Goal: Information Seeking & Learning: Learn about a topic

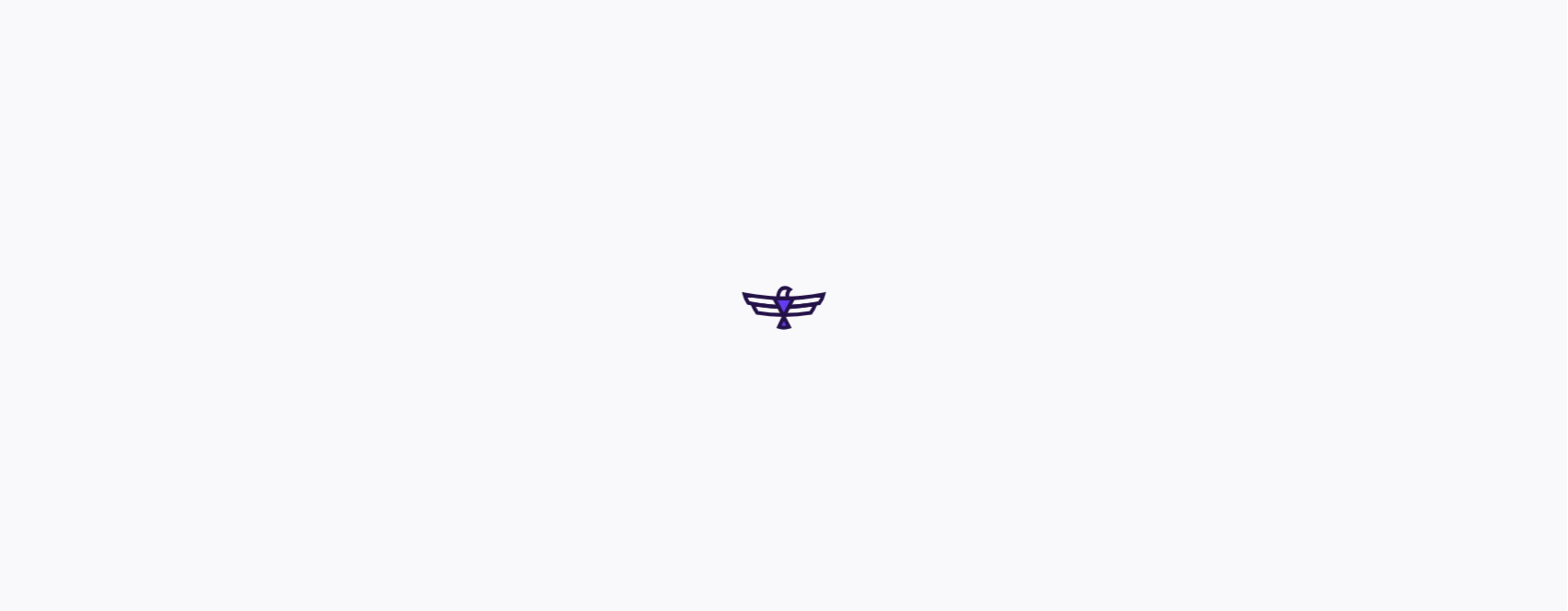
click at [995, 199] on div at bounding box center [784, 305] width 1568 height 611
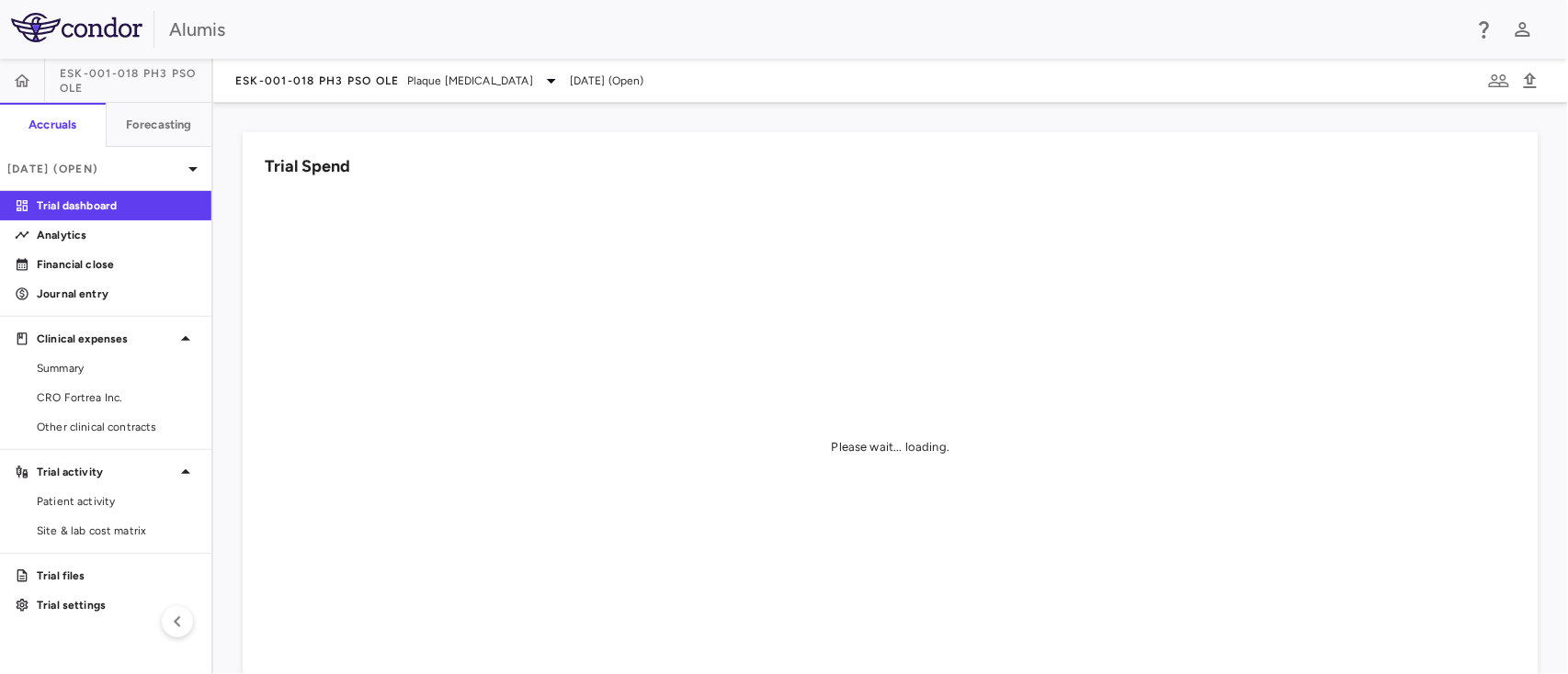
click at [1039, 118] on div "Trial Spend Please wait... loading." at bounding box center [880, 438] width 1318 height 657
click at [124, 508] on span "Patient activity" at bounding box center [116, 502] width 160 height 17
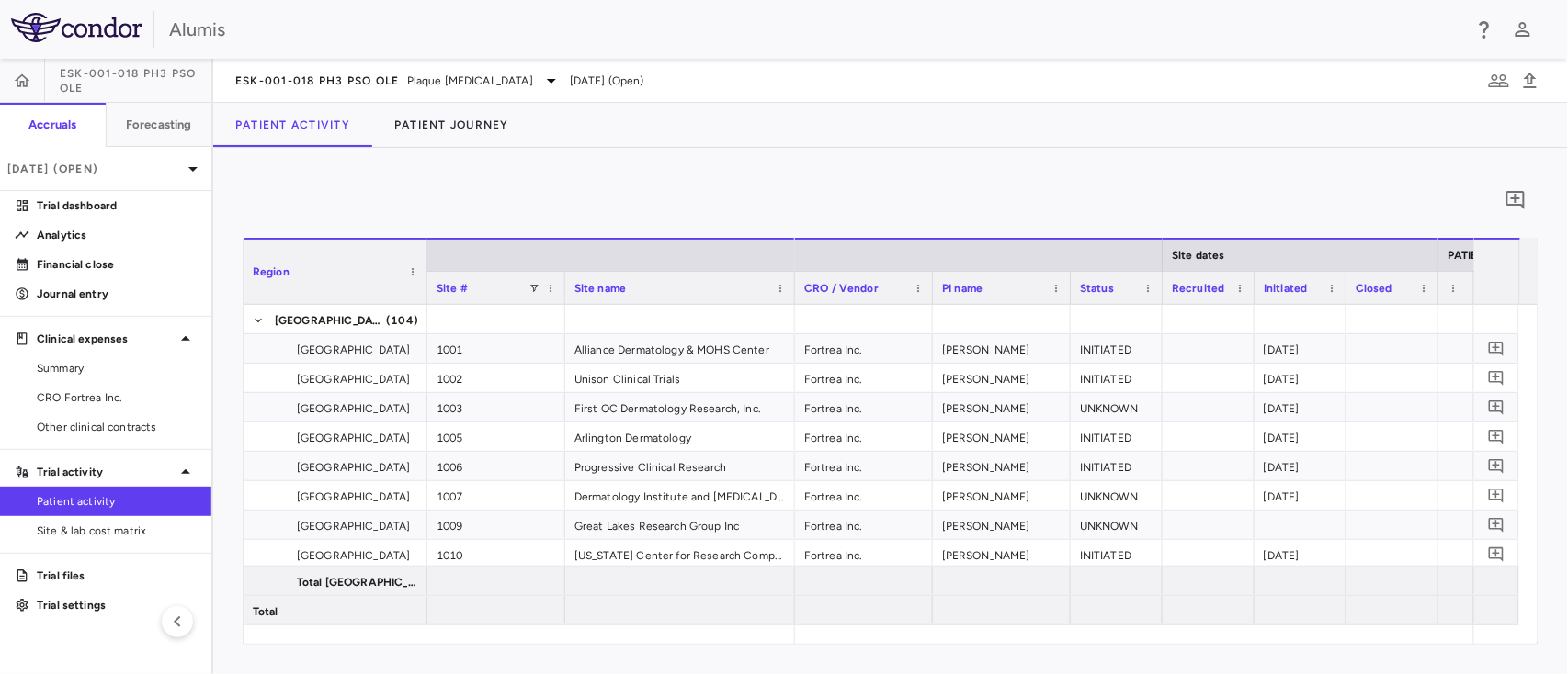
drag, startPoint x: 715, startPoint y: 197, endPoint x: 692, endPoint y: 203, distance: 23.8
click at [715, 195] on div "0" at bounding box center [890, 200] width 1296 height 46
click at [112, 504] on span "Patient activity" at bounding box center [116, 502] width 160 height 17
click at [469, 117] on button "Patient Journey" at bounding box center [451, 125] width 159 height 44
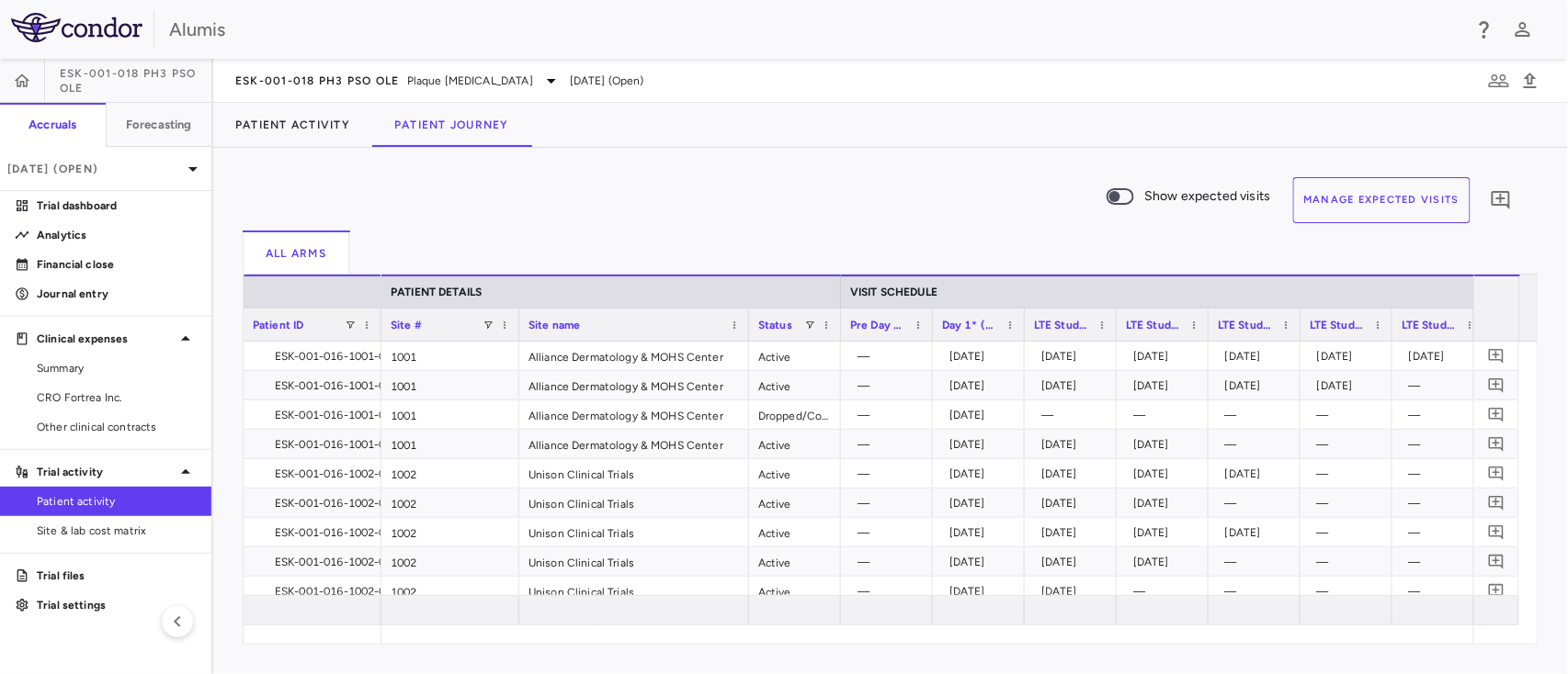
click at [1362, 202] on button "Manage Expected Visits" at bounding box center [1382, 200] width 178 height 46
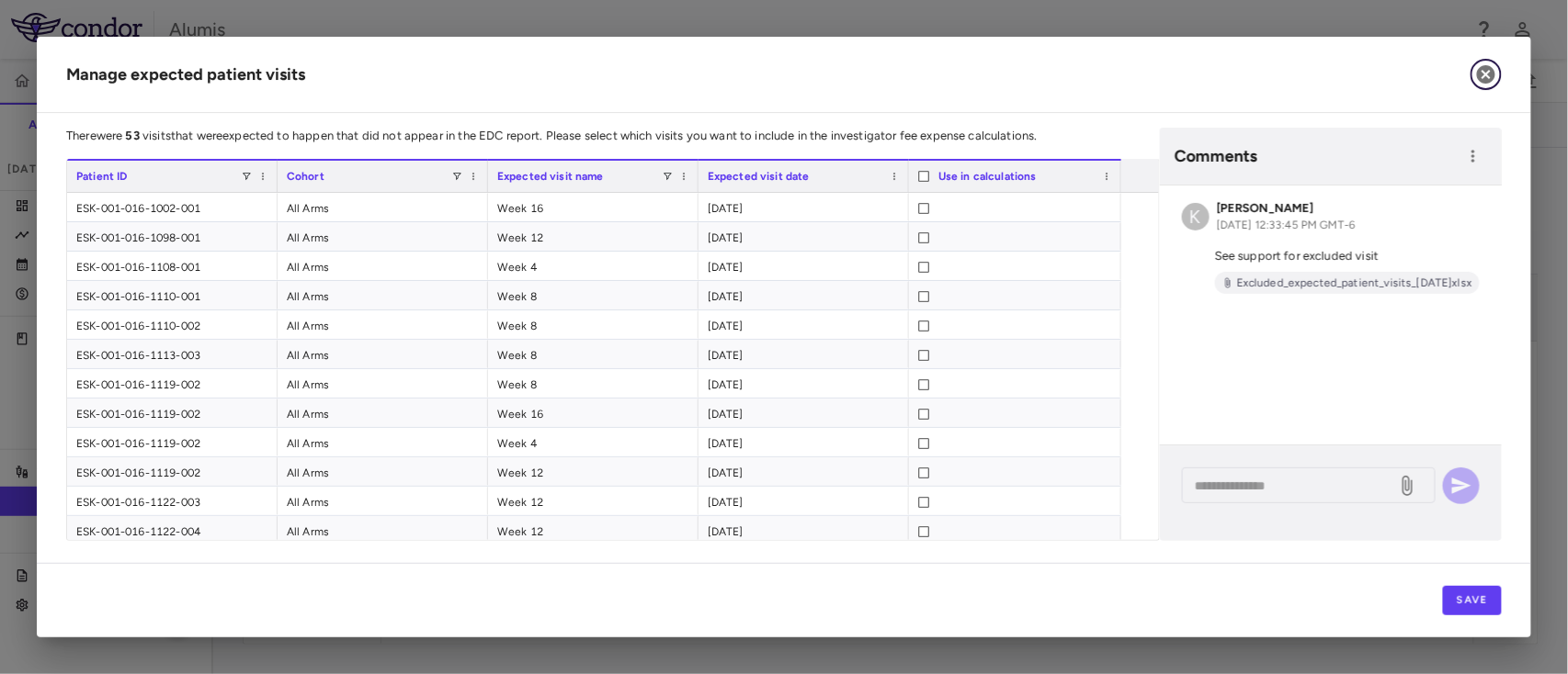
click at [1484, 76] on icon "button" at bounding box center [1485, 74] width 22 height 22
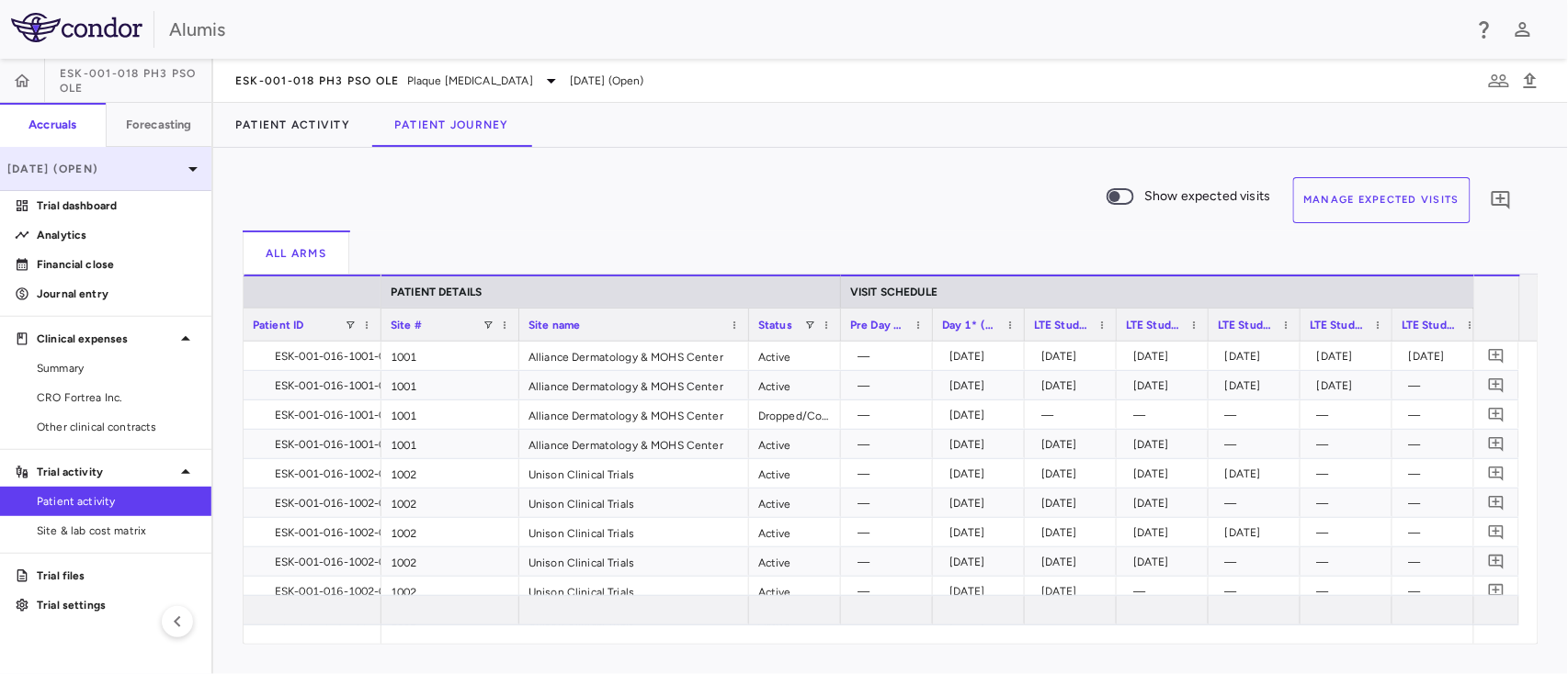
click at [131, 161] on p "Jun 2025 (Open)" at bounding box center [95, 169] width 175 height 17
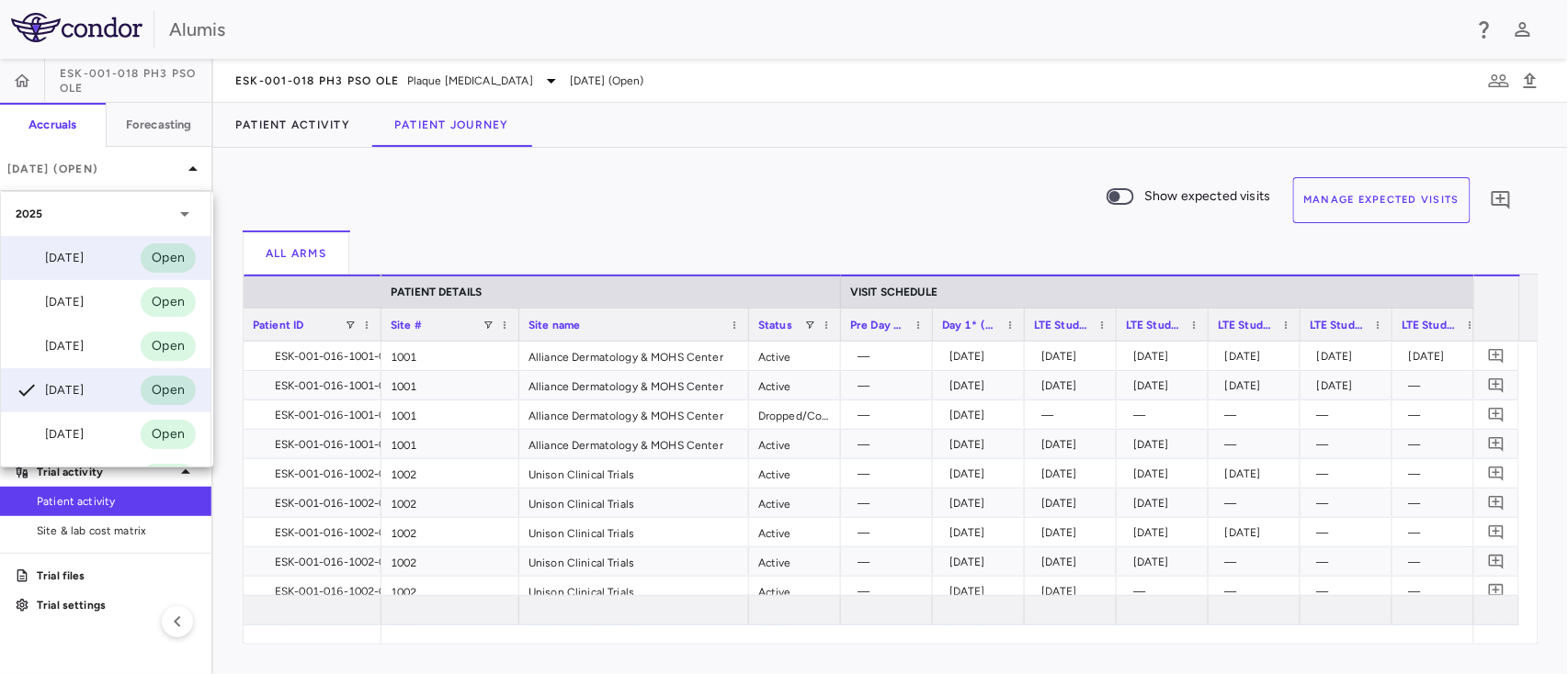
click at [100, 260] on div "Sep 2025 Open" at bounding box center [105, 258] width 209 height 44
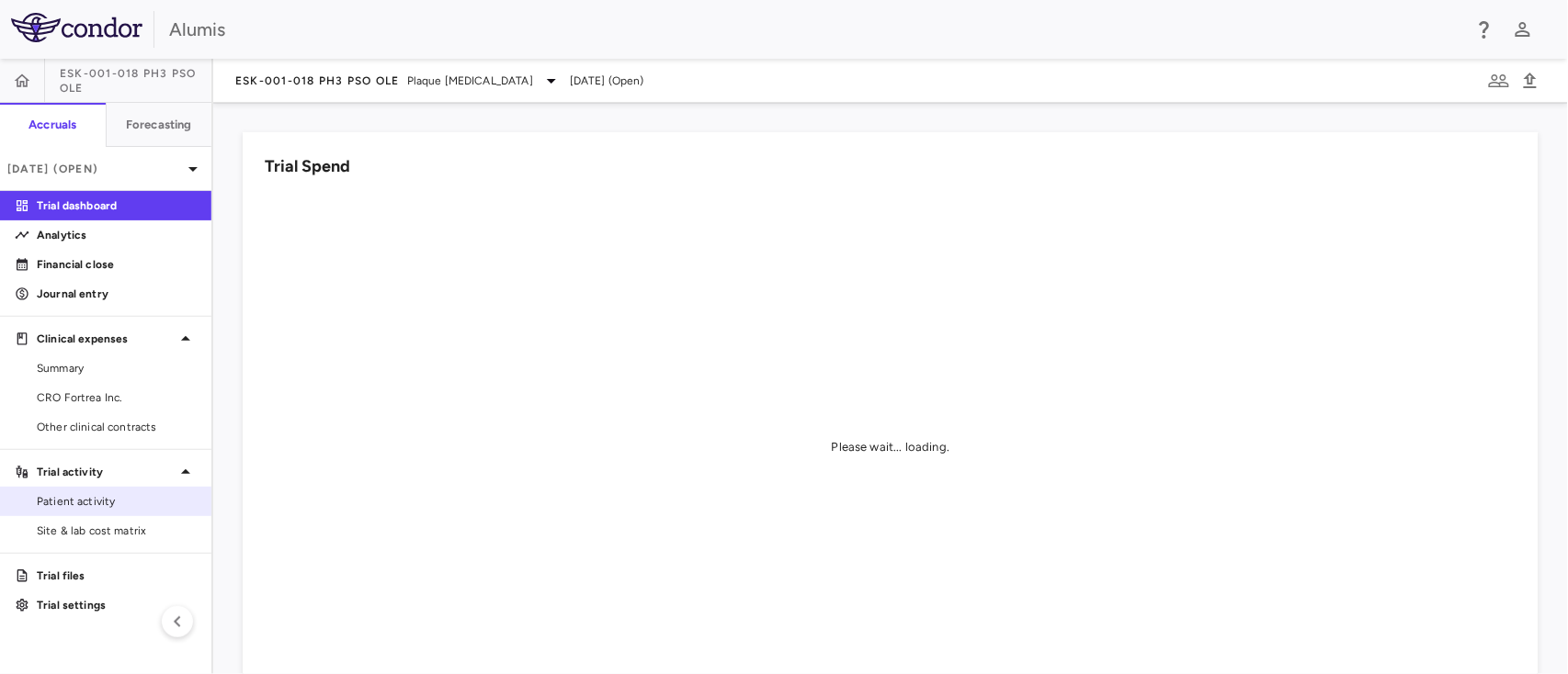
click at [132, 498] on span "Patient activity" at bounding box center [116, 502] width 160 height 17
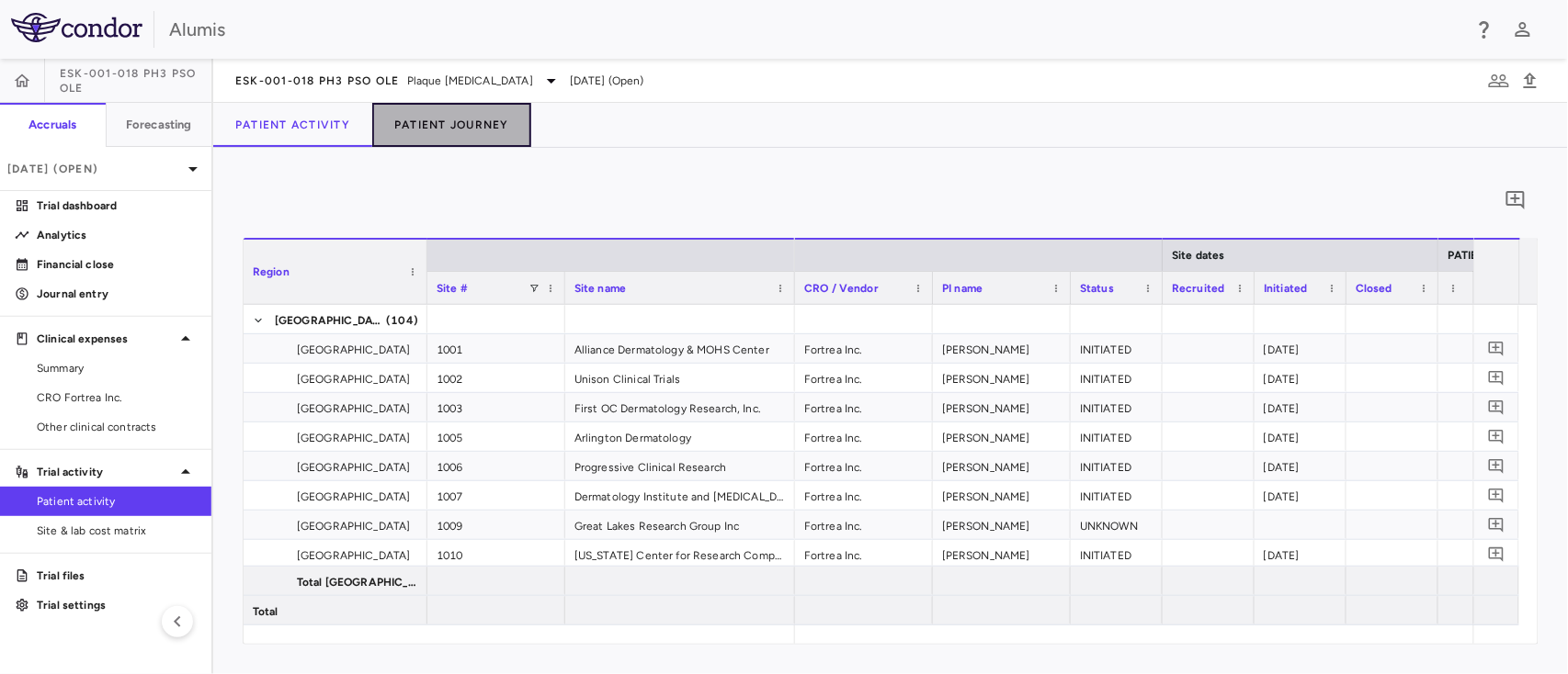
click at [486, 114] on button "Patient Journey" at bounding box center [451, 125] width 159 height 44
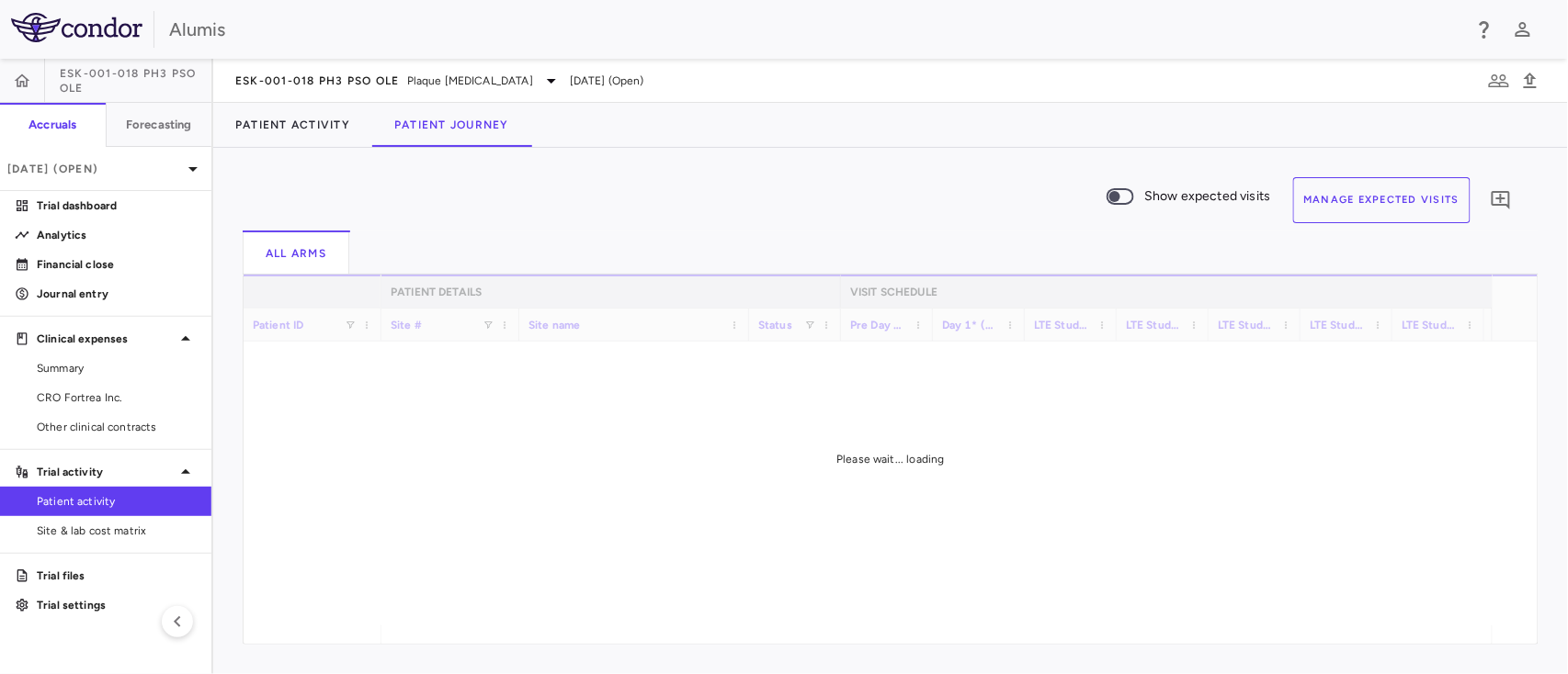
click at [1366, 194] on button "Manage Expected Visits" at bounding box center [1382, 200] width 178 height 46
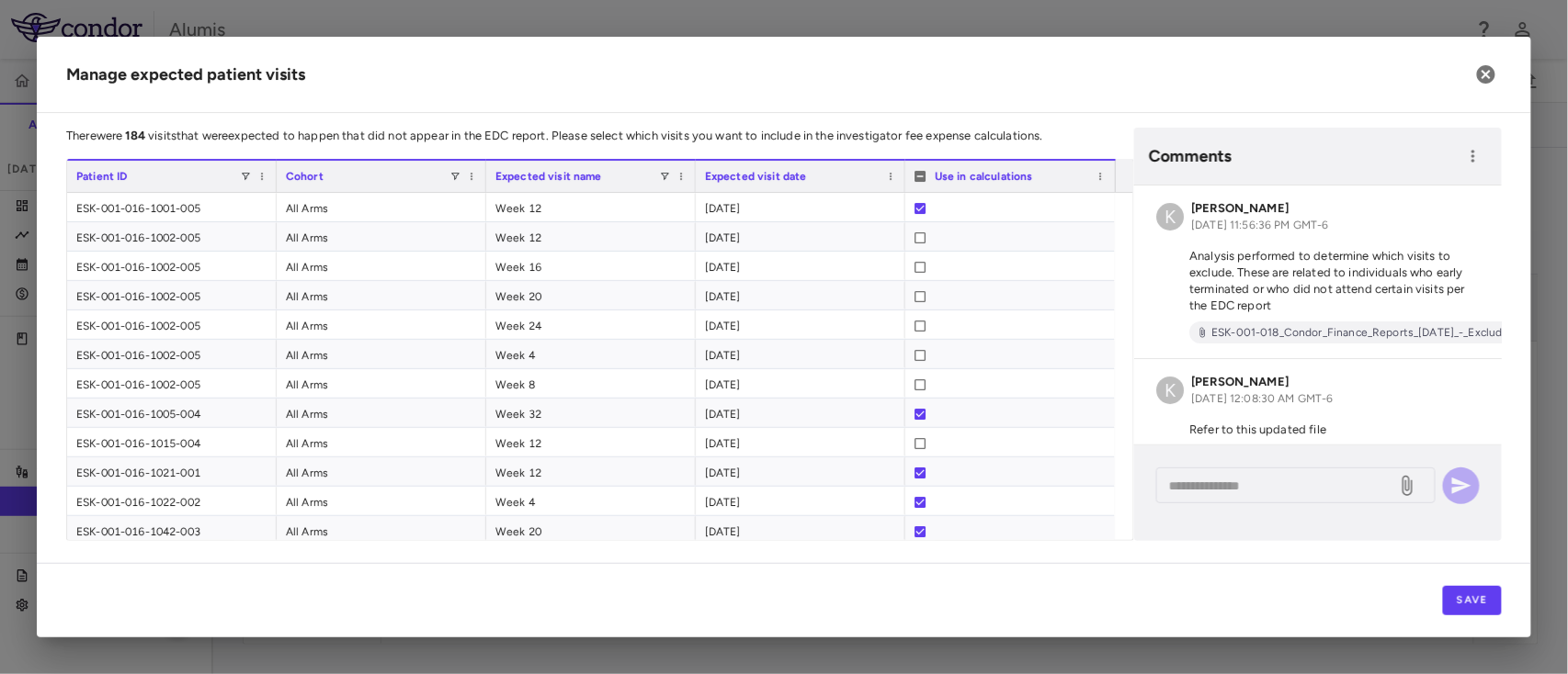
scroll to position [55, 0]
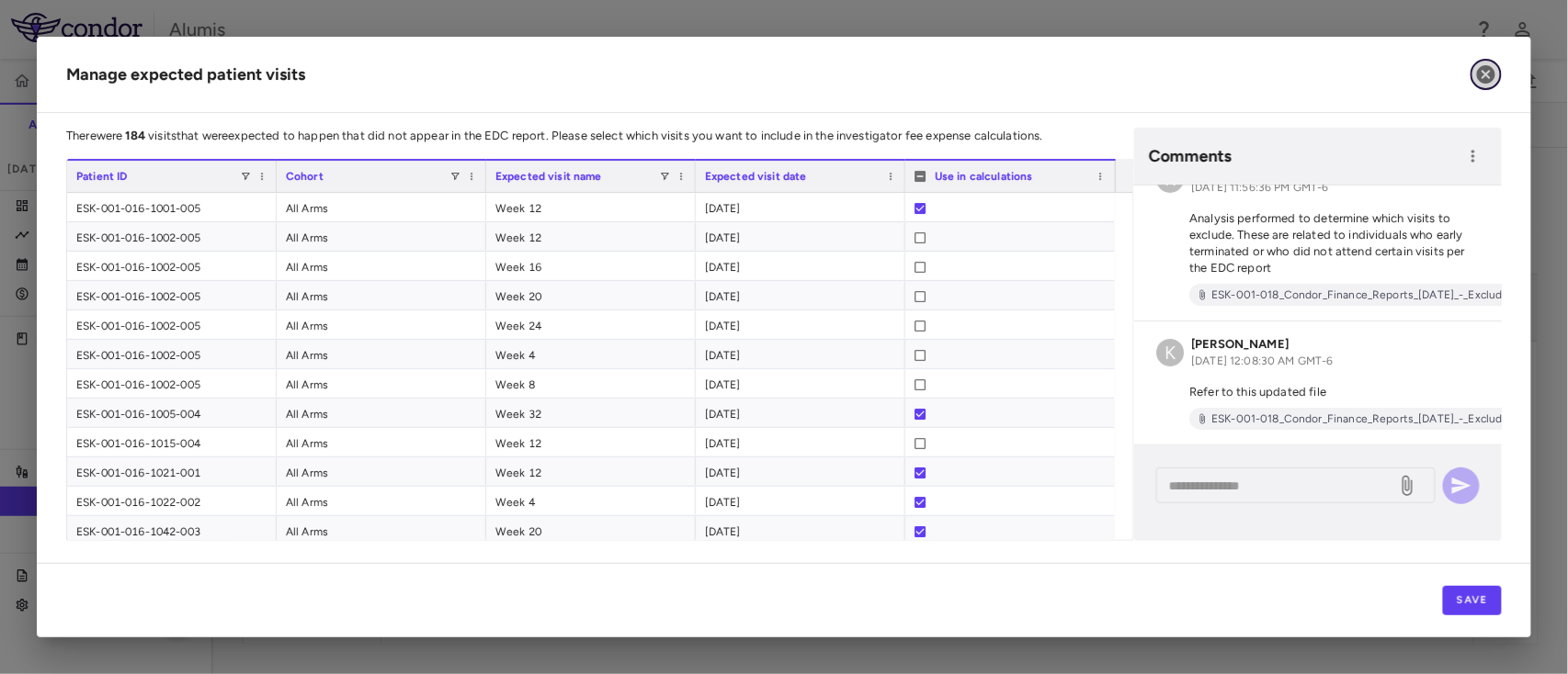
click at [1487, 69] on icon "button" at bounding box center [1486, 74] width 19 height 19
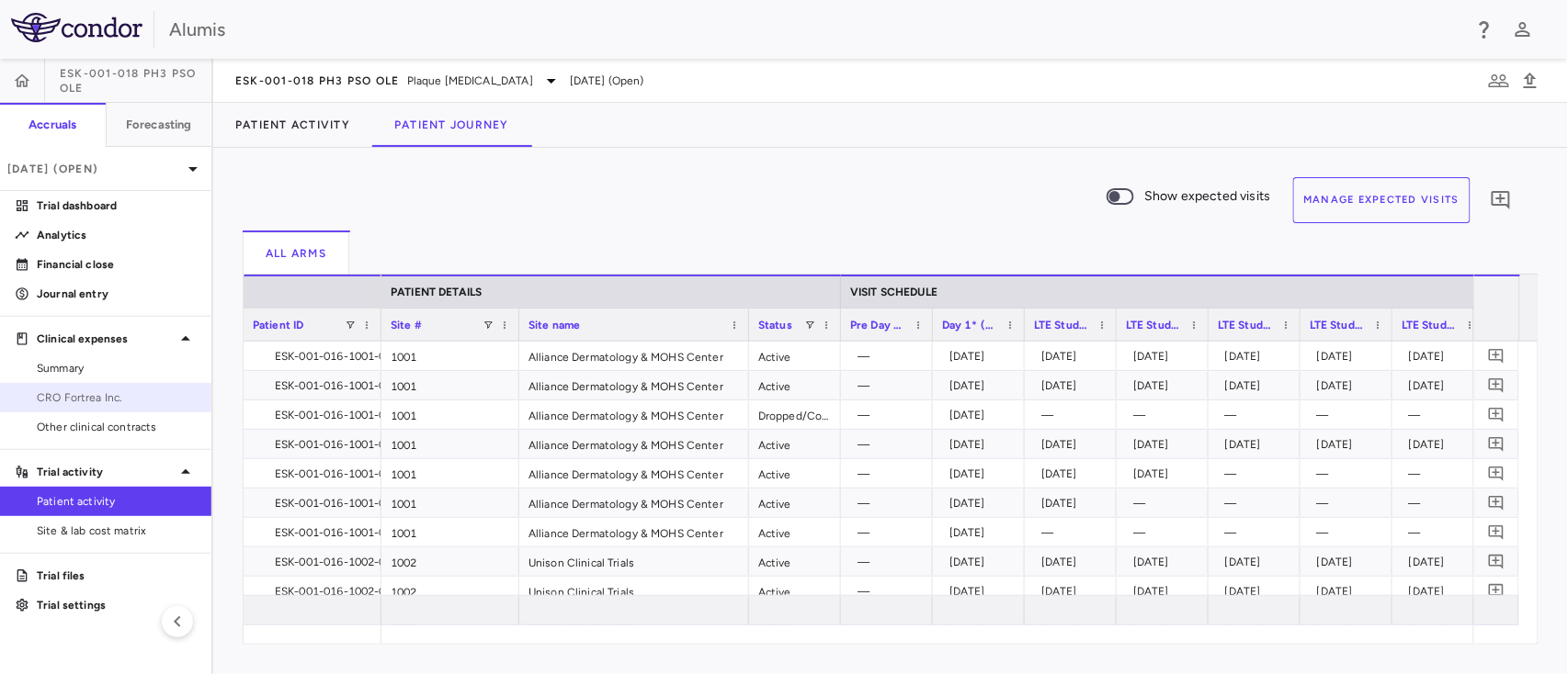
click at [82, 403] on span "CRO Fortrea Inc." at bounding box center [116, 398] width 160 height 17
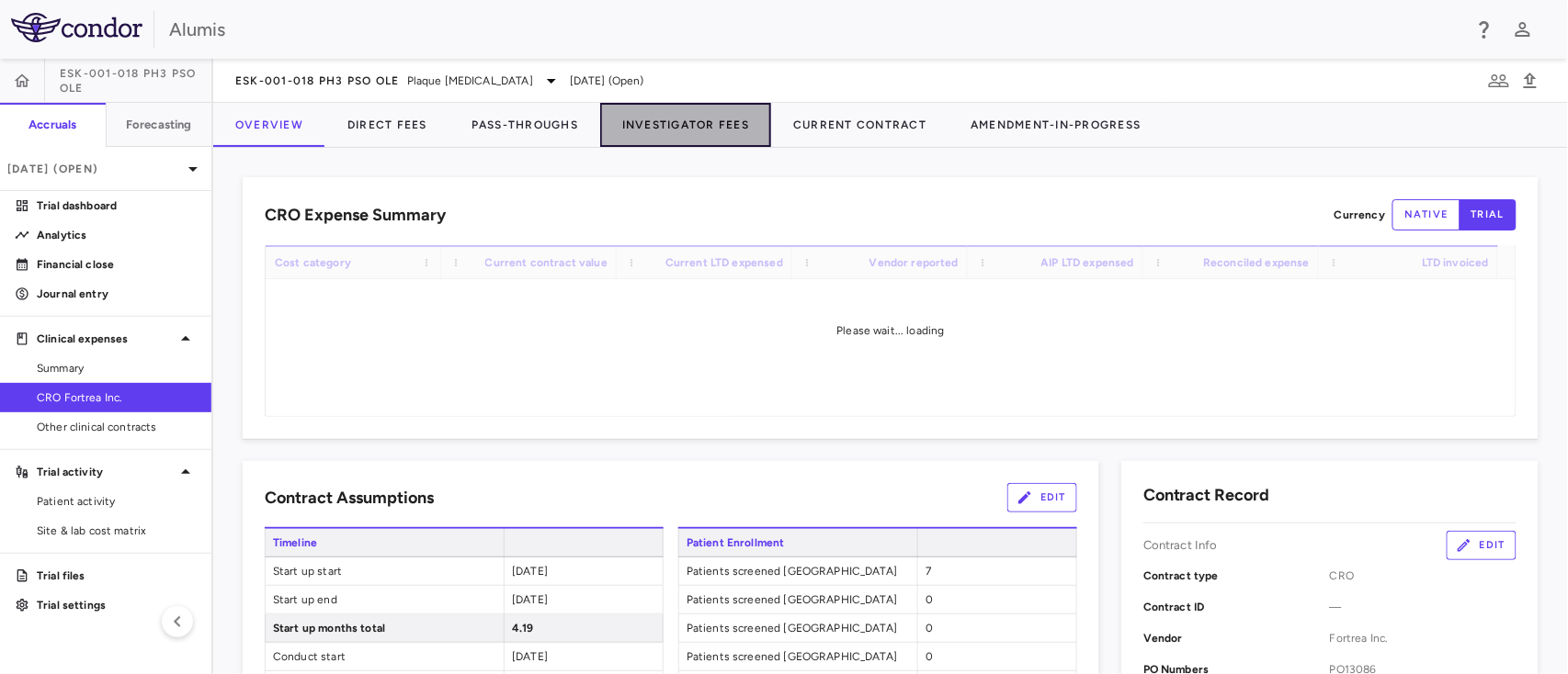
click at [686, 125] on button "Investigator Fees" at bounding box center [685, 125] width 171 height 44
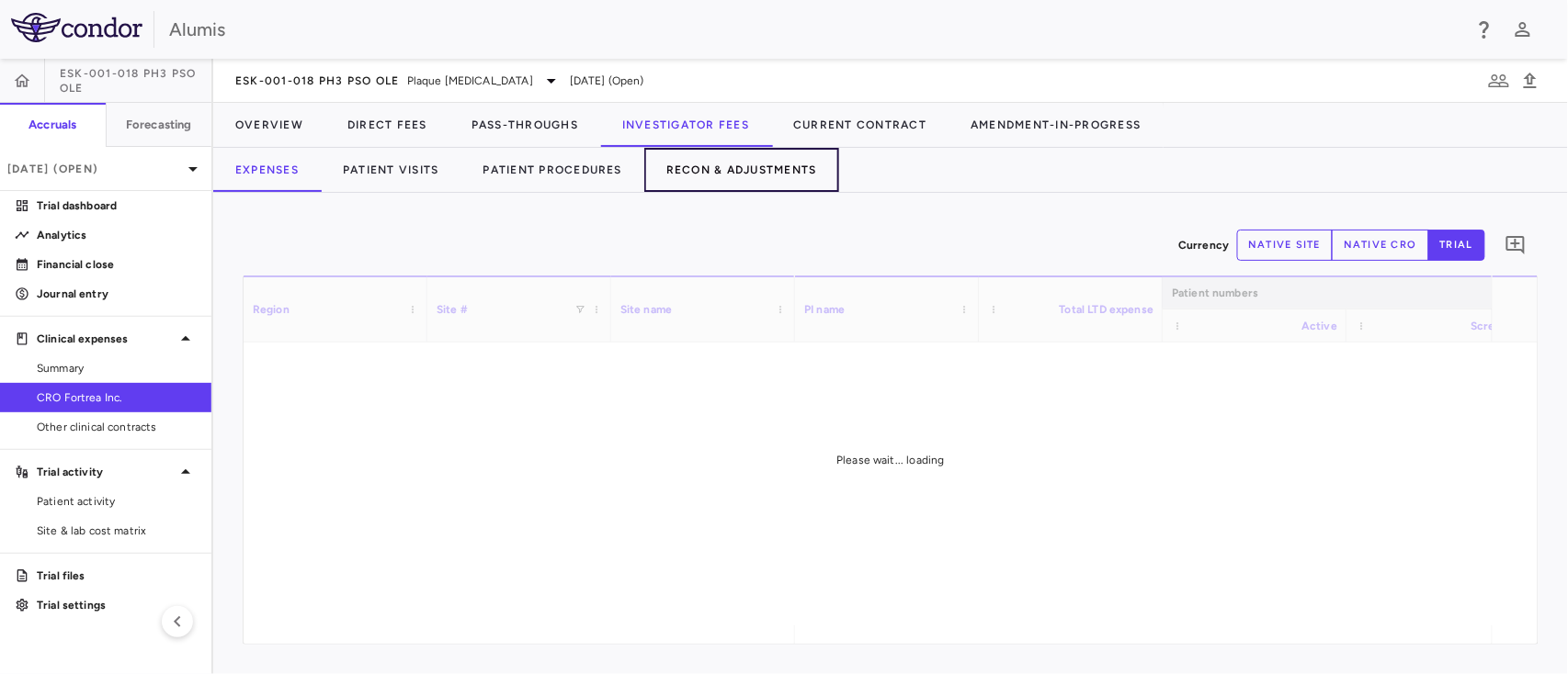
click at [730, 175] on button "Recon & Adjustments" at bounding box center [741, 170] width 194 height 44
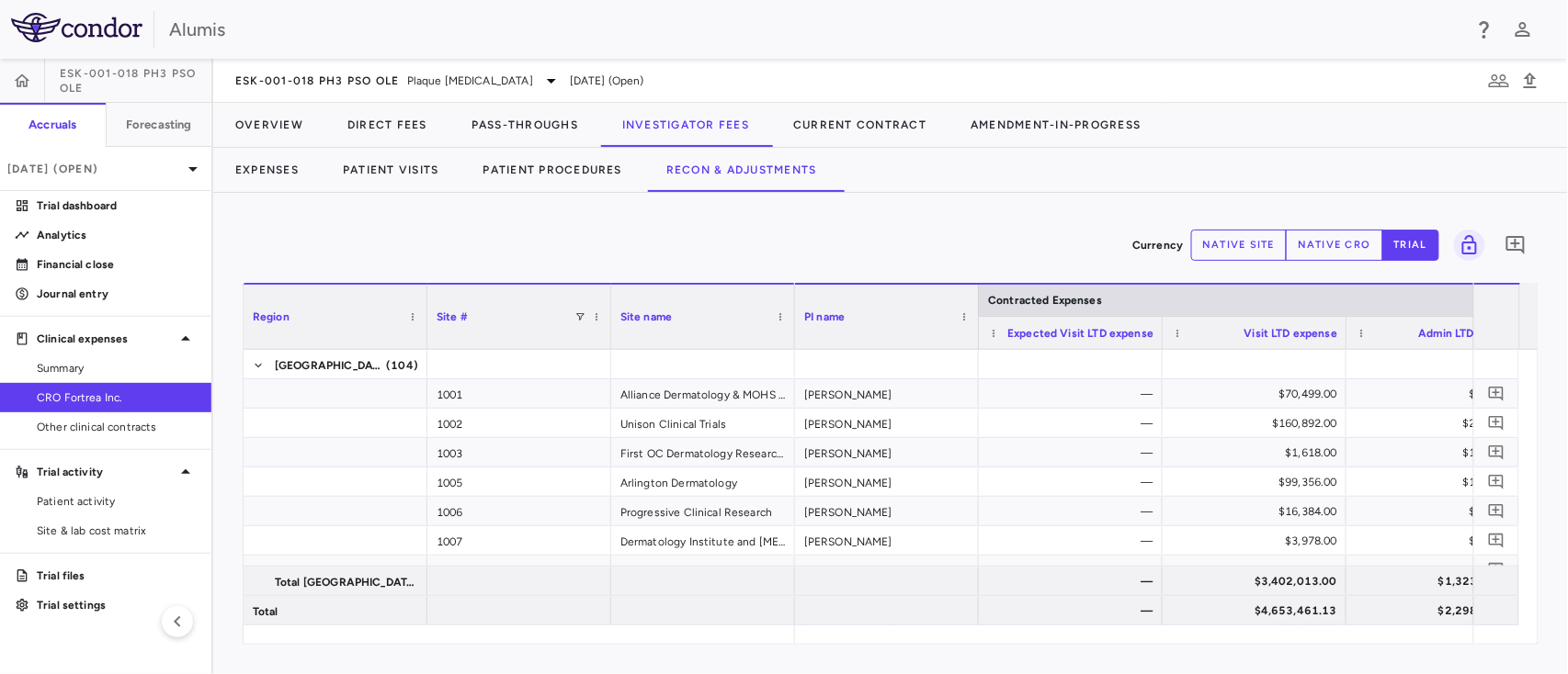
click at [1055, 236] on div "Currency native site native cro trial 0" at bounding box center [890, 245] width 1296 height 46
click at [119, 500] on span "Patient activity" at bounding box center [116, 502] width 160 height 17
click at [574, 238] on div "Currency native site native cro trial 0" at bounding box center [890, 245] width 1296 height 46
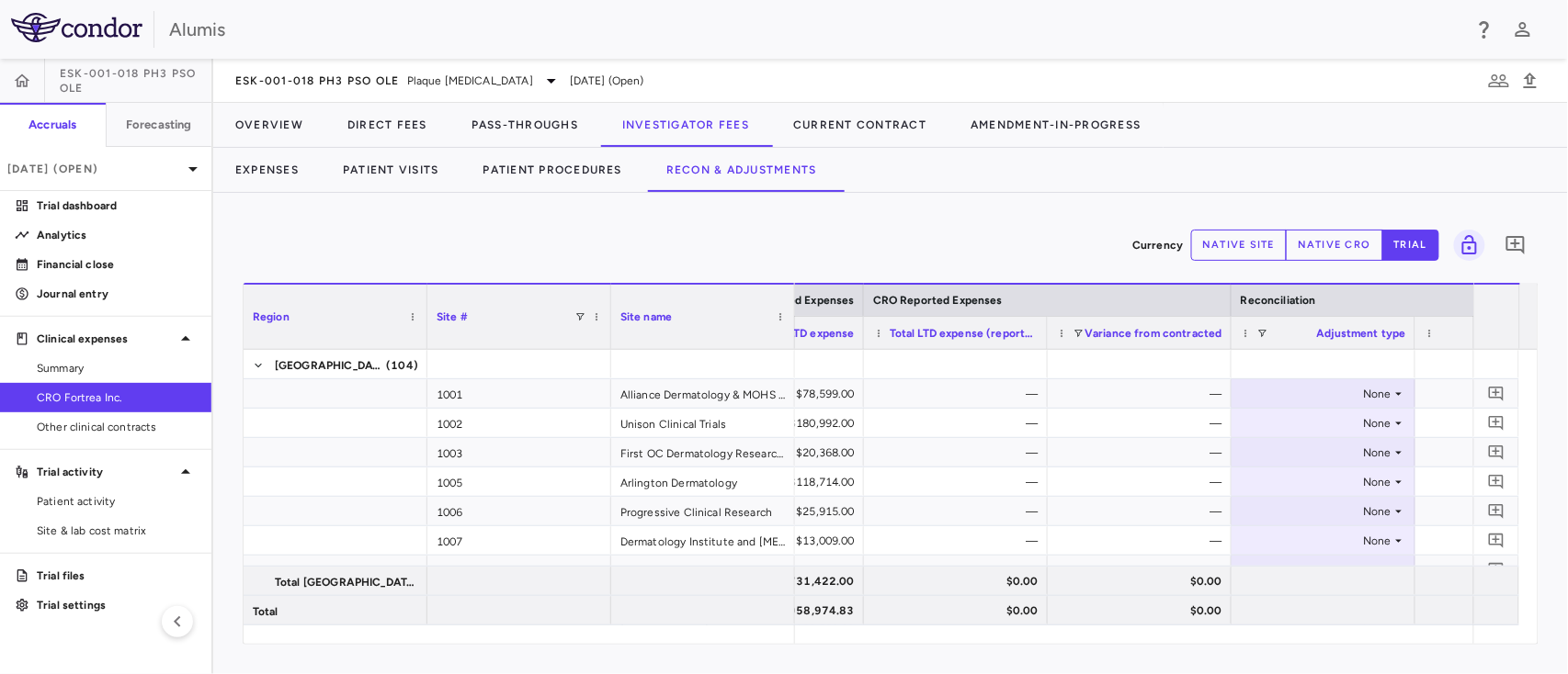
scroll to position [0, 1342]
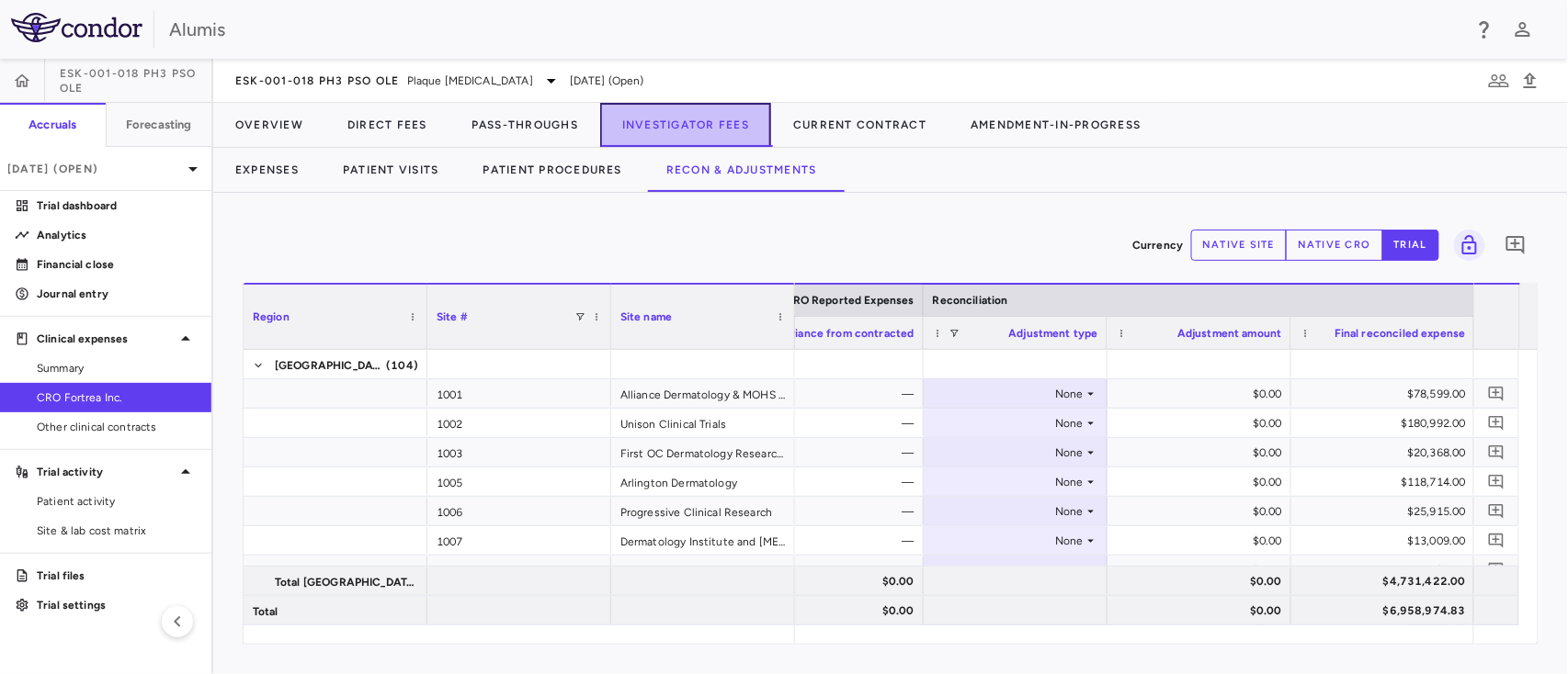
click at [660, 125] on button "Investigator Fees" at bounding box center [685, 125] width 171 height 44
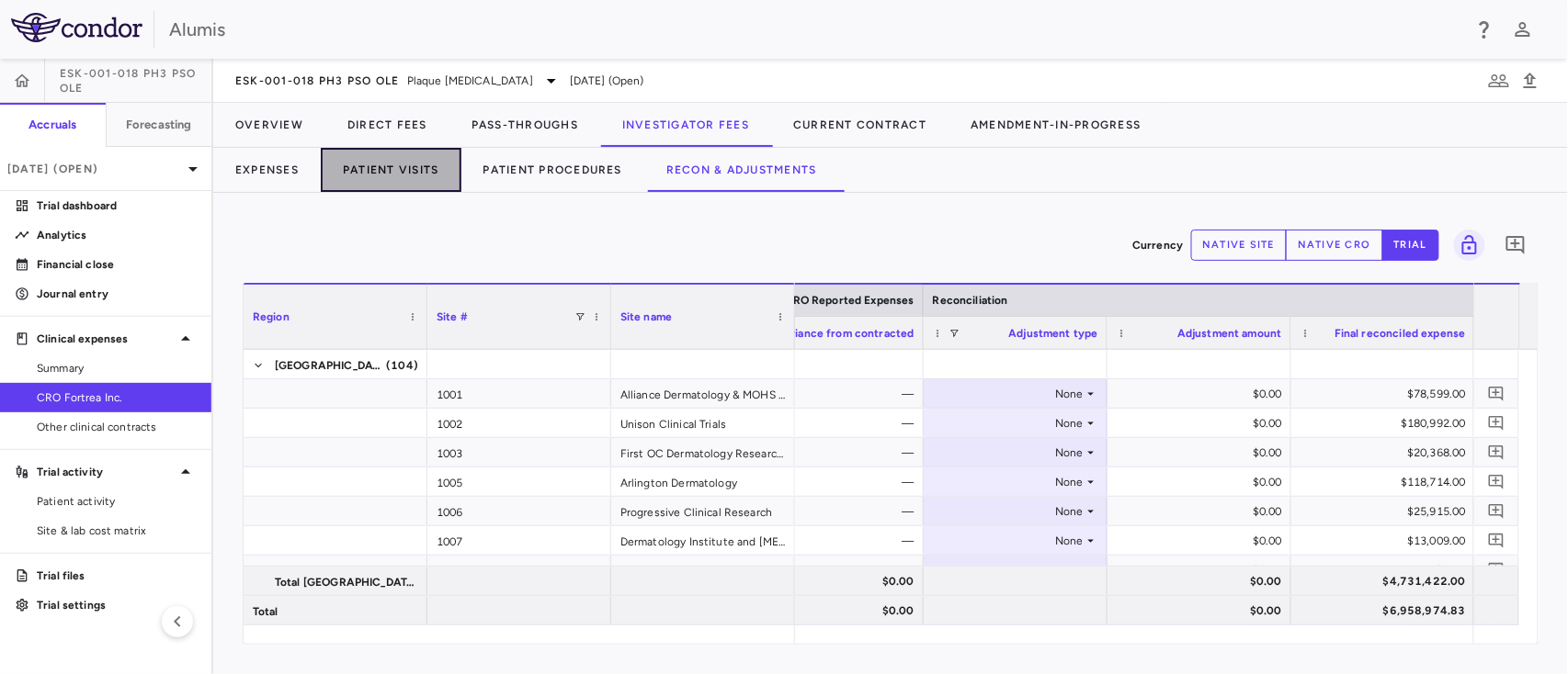
click at [377, 168] on button "Patient Visits" at bounding box center [392, 170] width 141 height 44
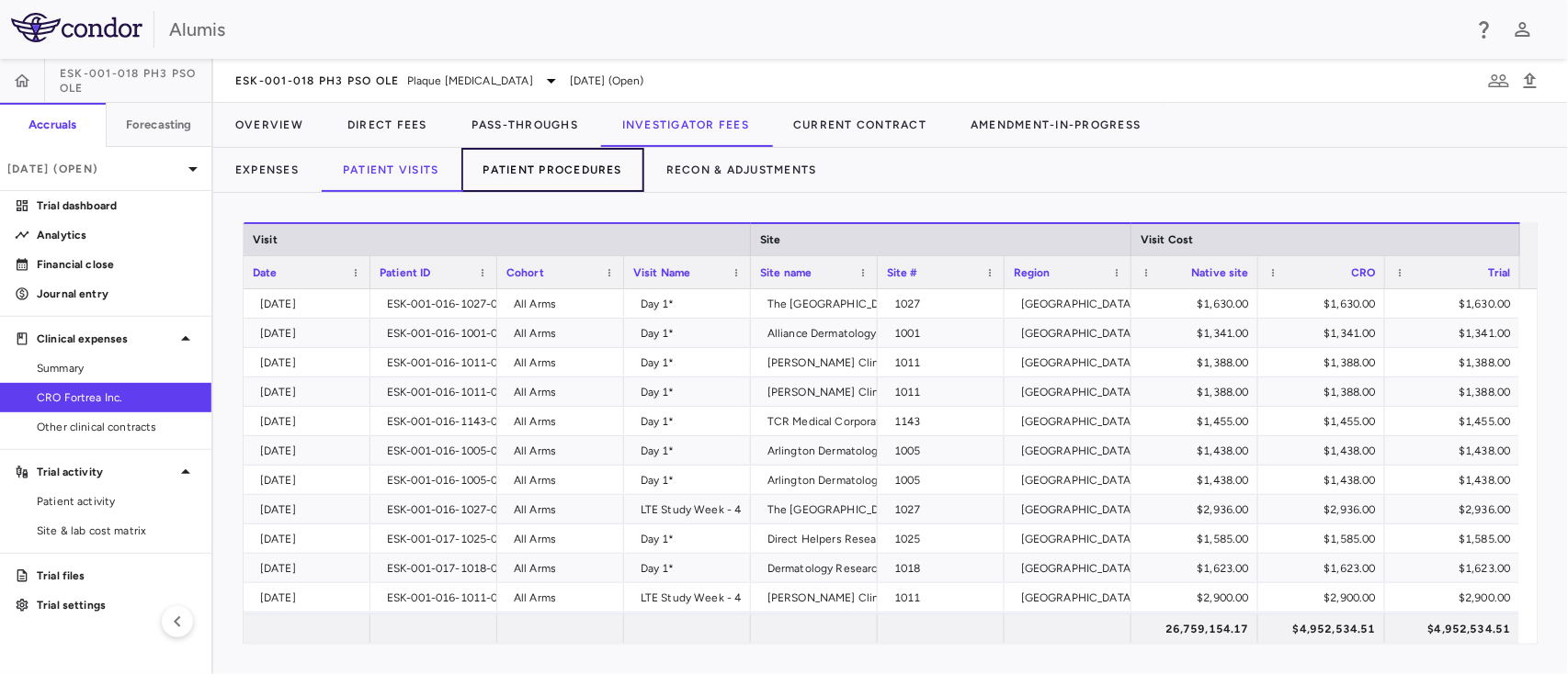
click at [561, 167] on button "Patient Procedures" at bounding box center [553, 170] width 184 height 44
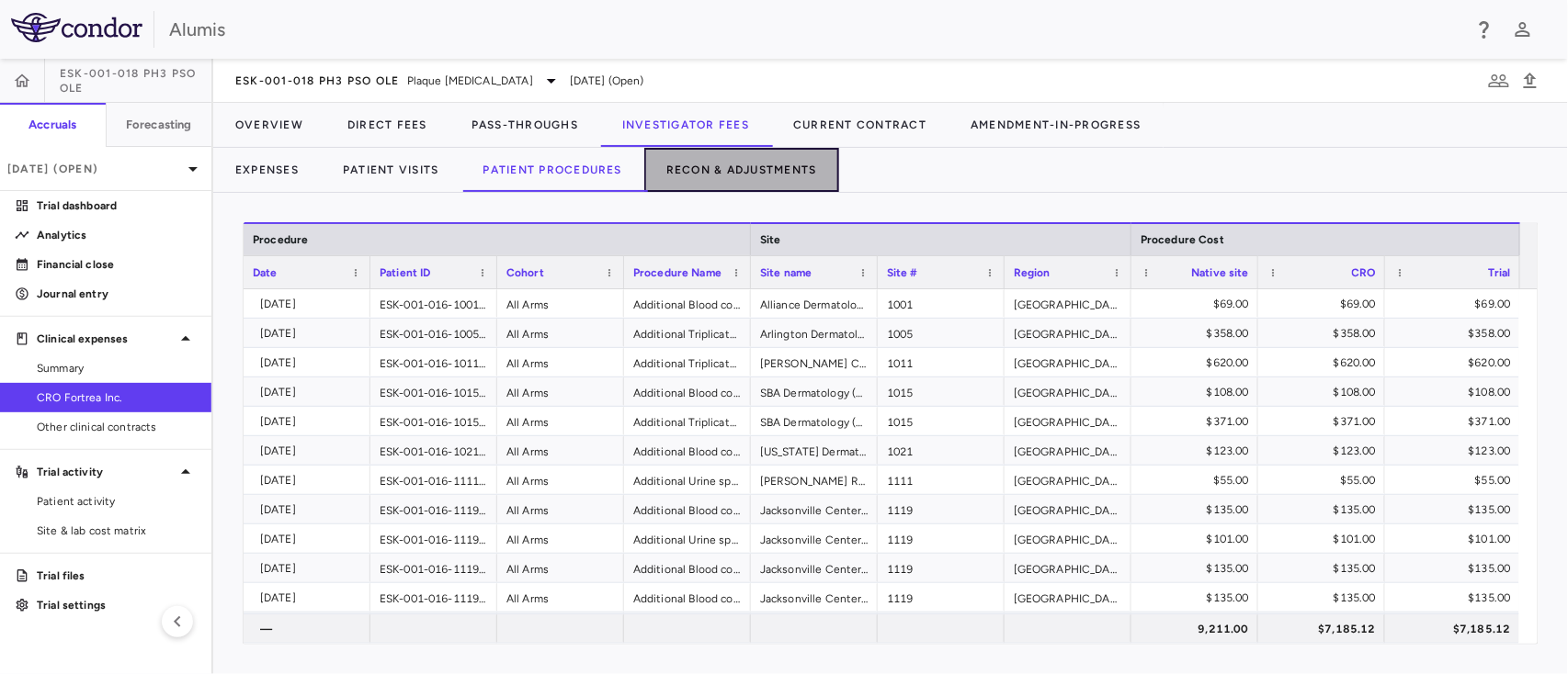
click at [740, 168] on button "Recon & Adjustments" at bounding box center [741, 170] width 194 height 44
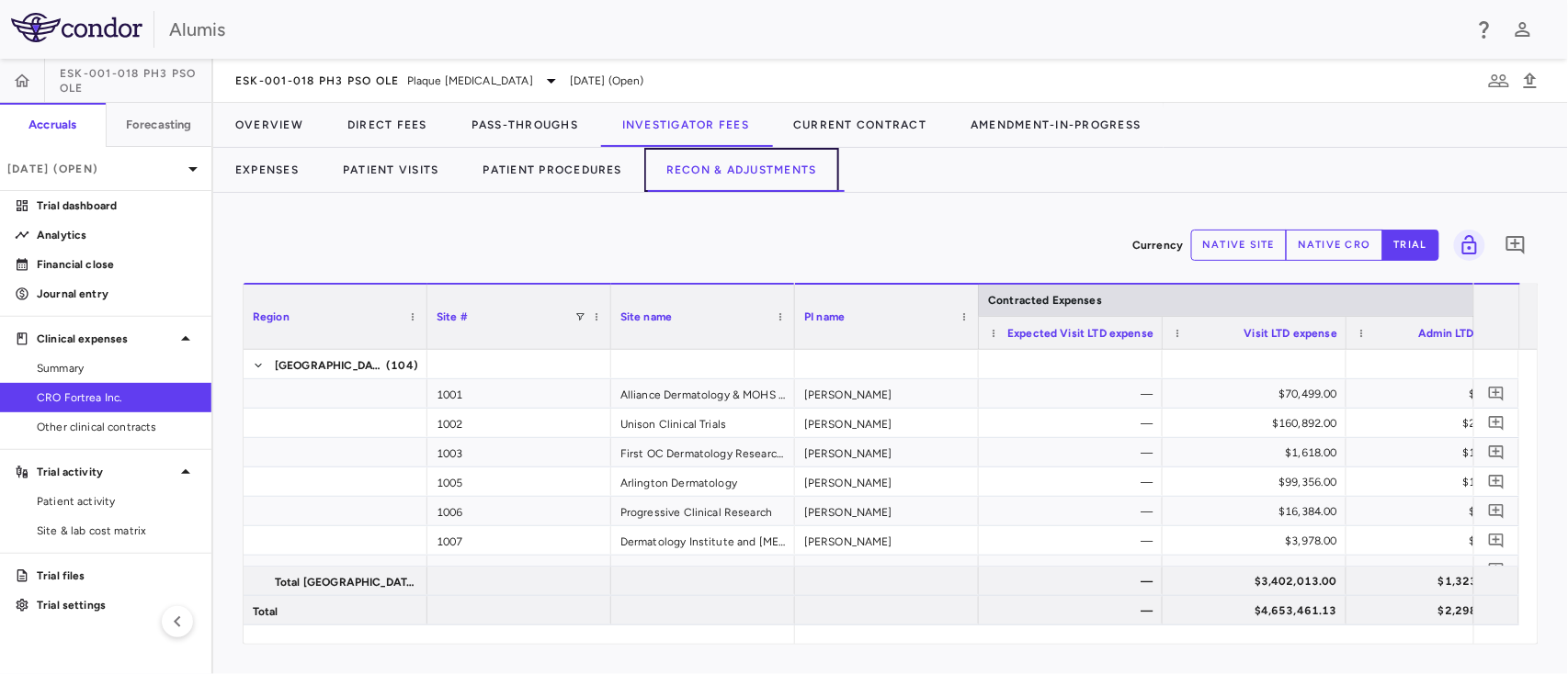
scroll to position [0, 171]
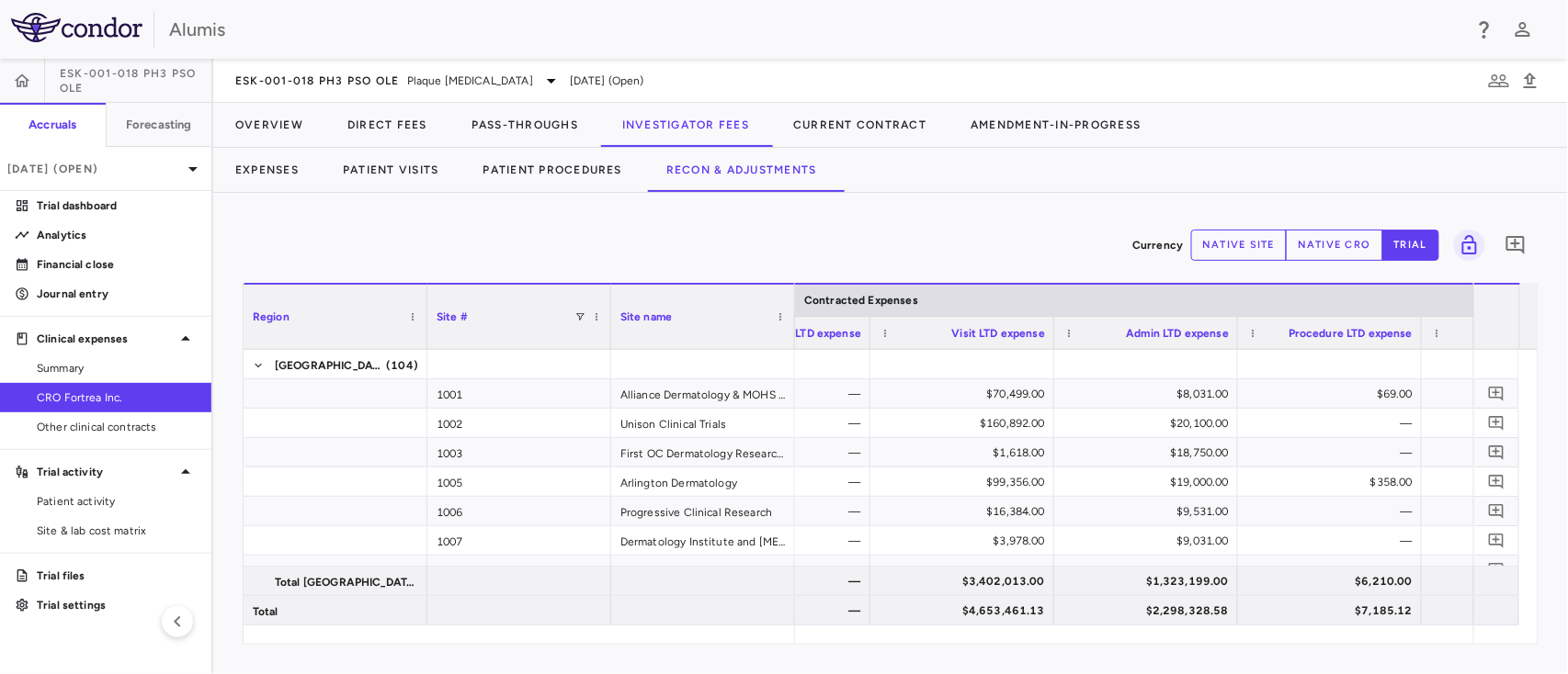
click at [930, 224] on div "Currency native site native cro trial 0" at bounding box center [890, 245] width 1296 height 46
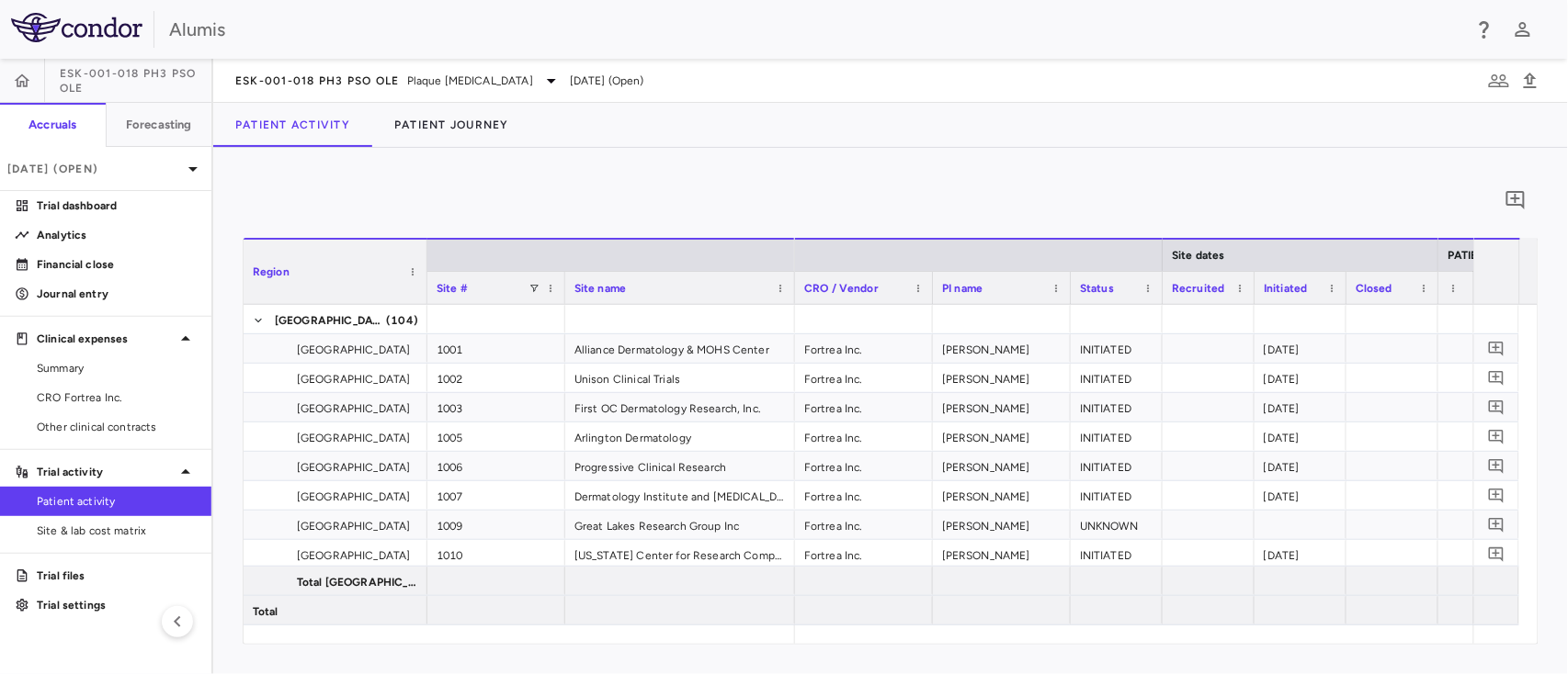
click at [1258, 185] on div "0" at bounding box center [890, 200] width 1296 height 46
click at [500, 125] on button "Patient Journey" at bounding box center [451, 125] width 159 height 44
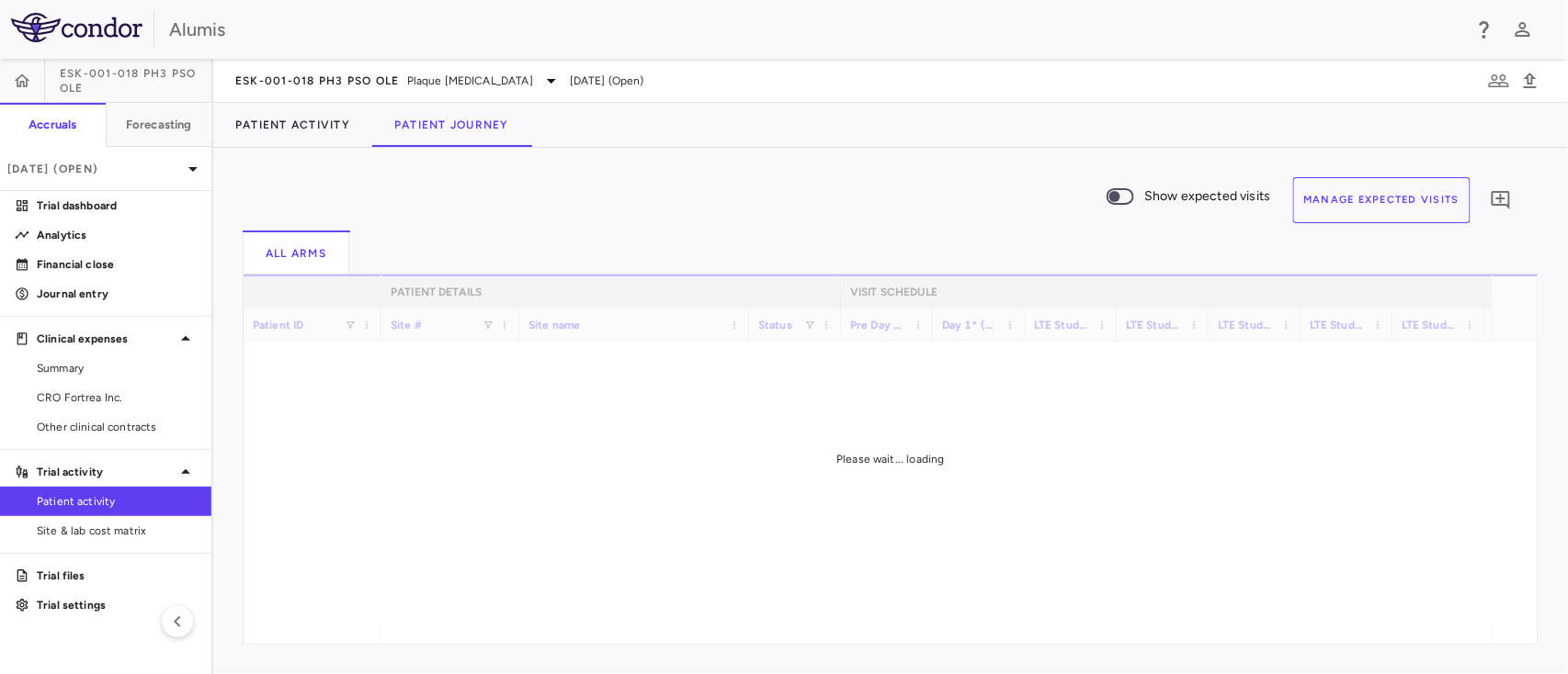
click at [1407, 202] on button "Manage Expected Visits" at bounding box center [1382, 200] width 178 height 46
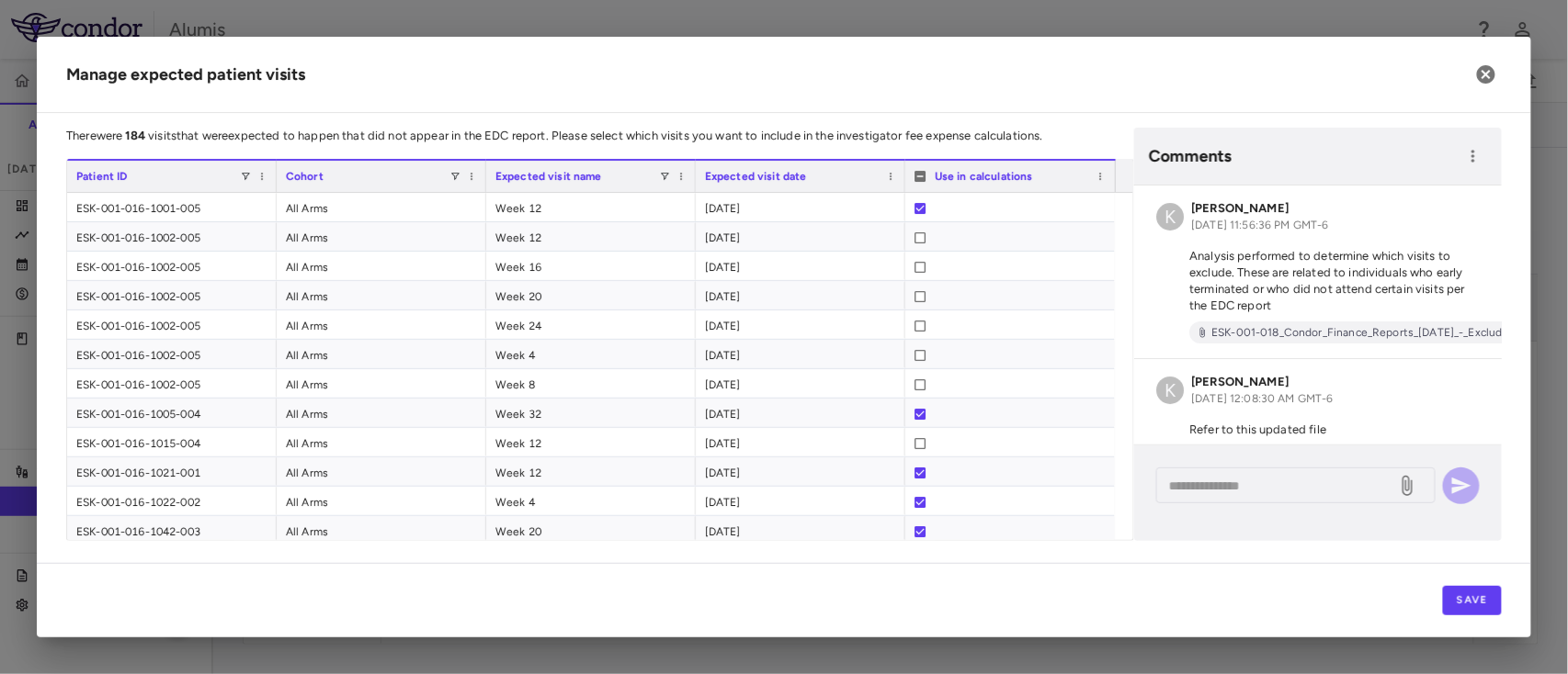
scroll to position [55, 0]
